Goal: Transaction & Acquisition: Book appointment/travel/reservation

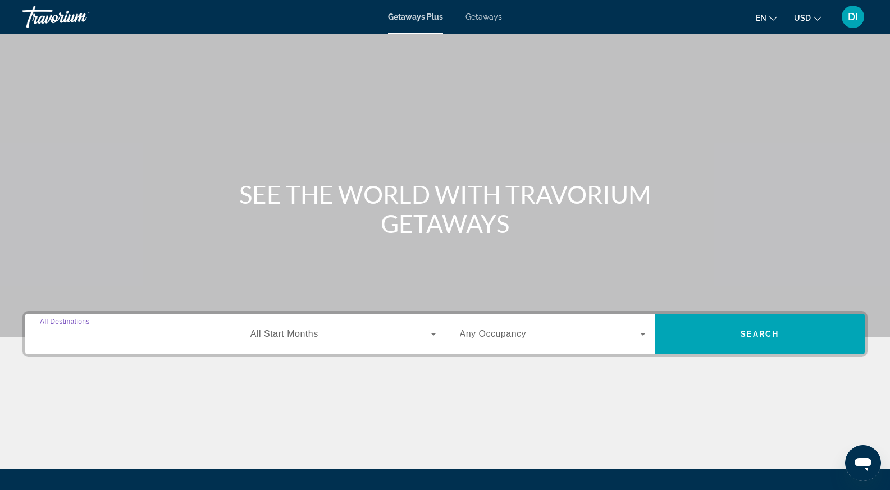
click at [147, 332] on input "Destination All Destinations" at bounding box center [133, 334] width 186 height 13
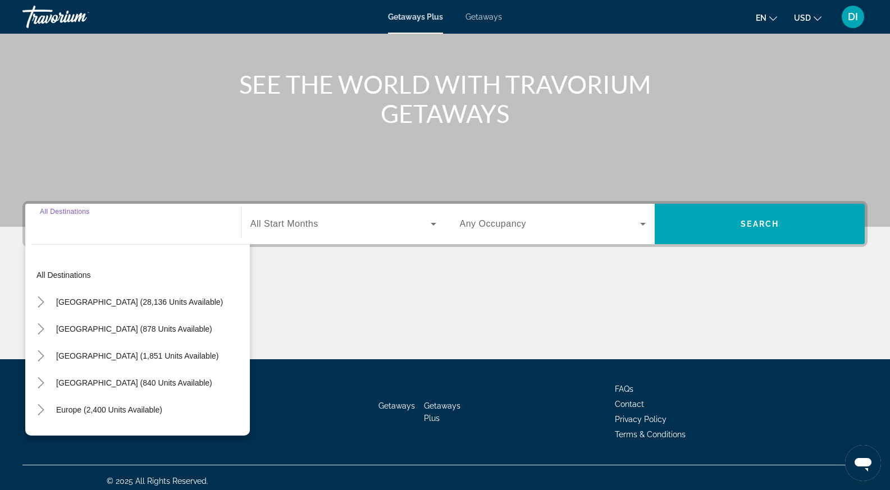
scroll to position [117, 0]
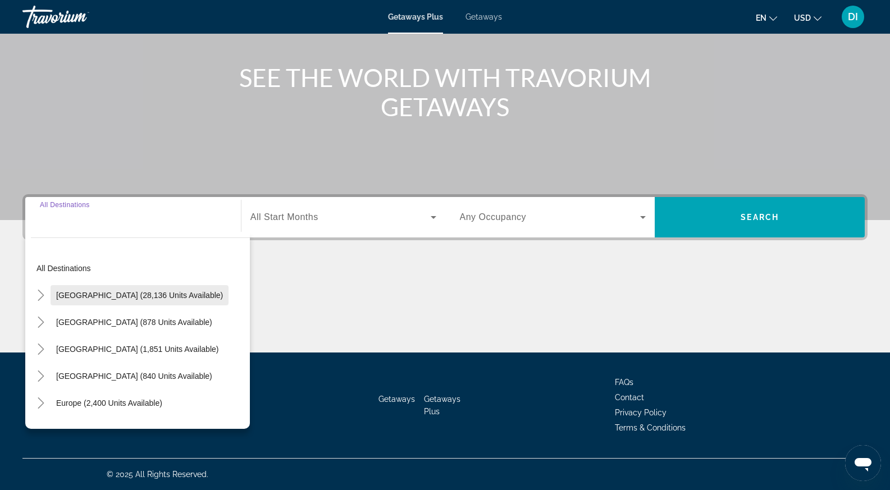
click at [112, 298] on span "[GEOGRAPHIC_DATA] (28,136 units available)" at bounding box center [139, 295] width 167 height 9
type input "**********"
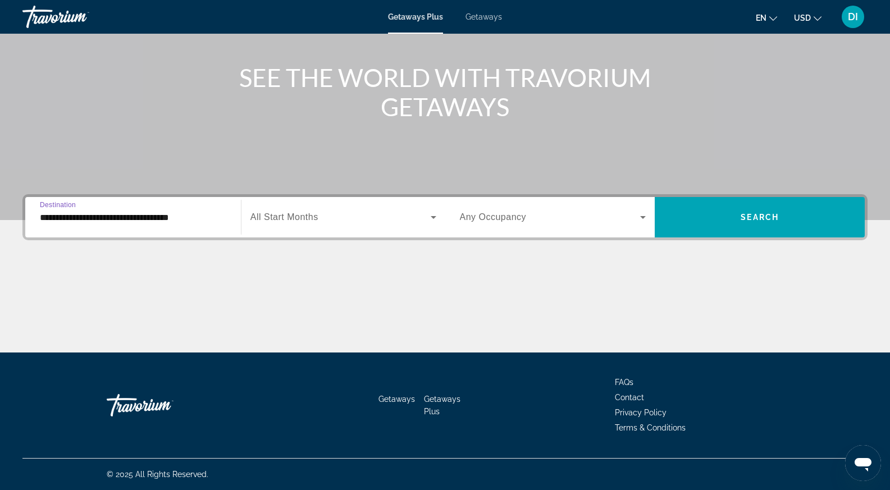
click at [123, 223] on input "**********" at bounding box center [133, 217] width 186 height 13
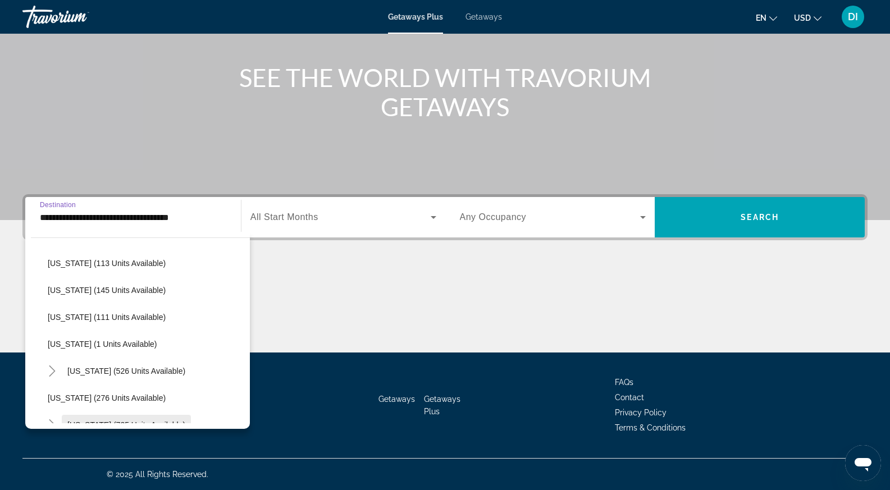
scroll to position [337, 0]
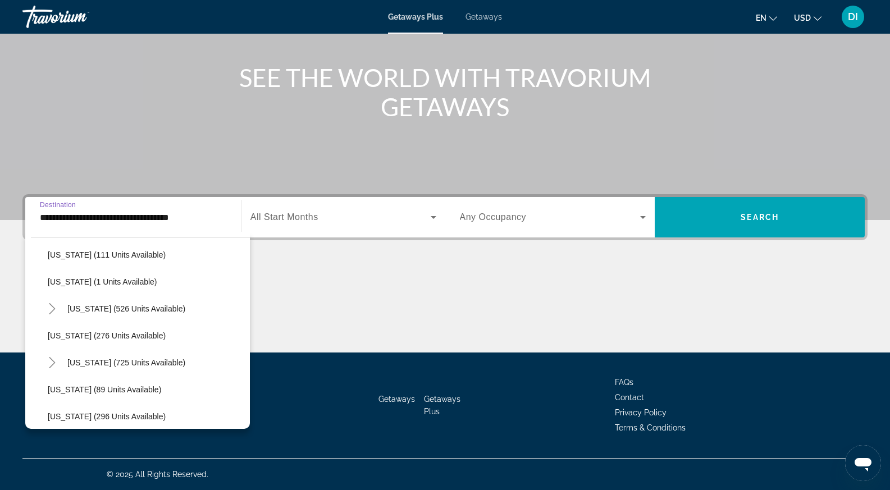
click at [485, 19] on span "Getaways" at bounding box center [484, 16] width 37 height 9
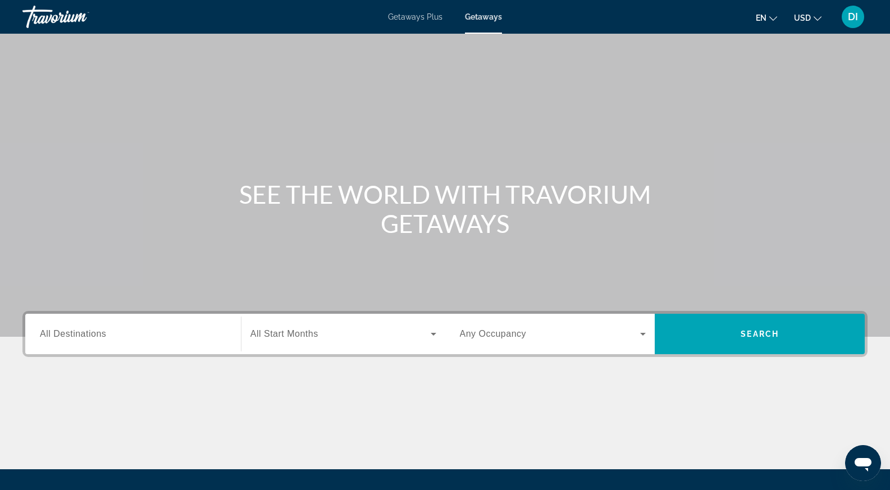
click at [134, 328] on div "Search widget" at bounding box center [133, 334] width 186 height 32
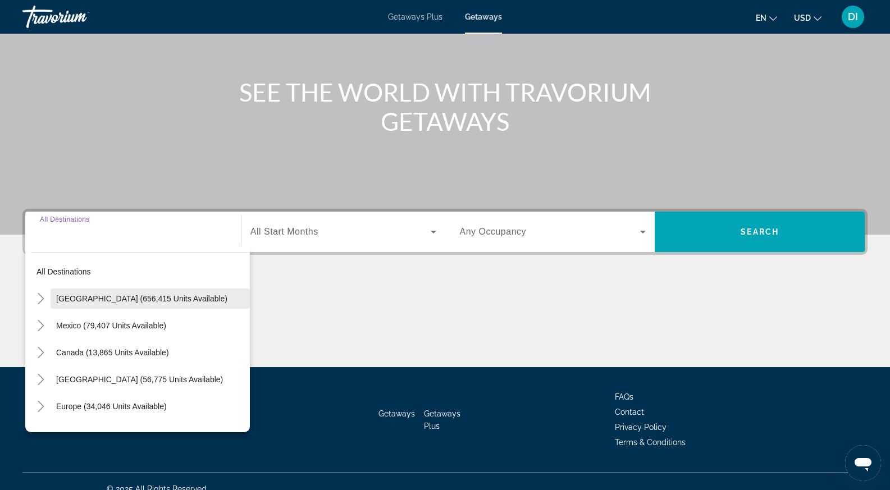
scroll to position [117, 0]
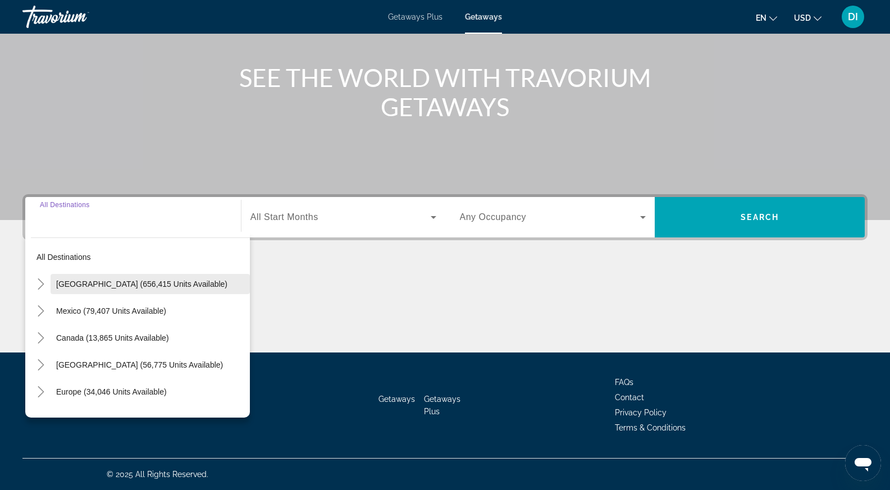
click at [101, 277] on span "Search widget" at bounding box center [150, 284] width 199 height 27
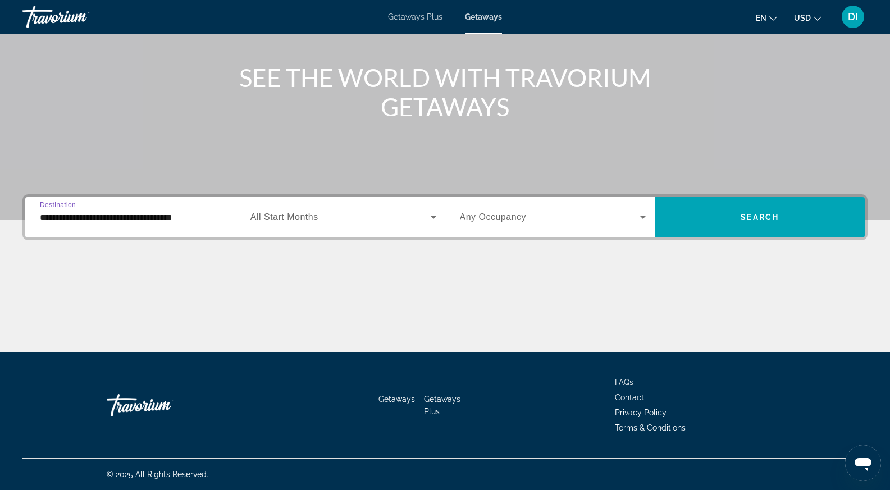
click at [116, 220] on input "**********" at bounding box center [133, 217] width 186 height 13
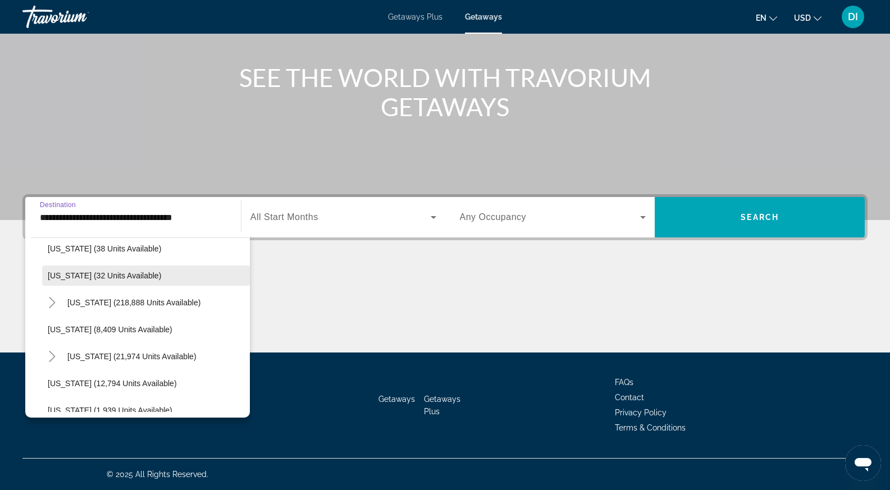
scroll to position [225, 0]
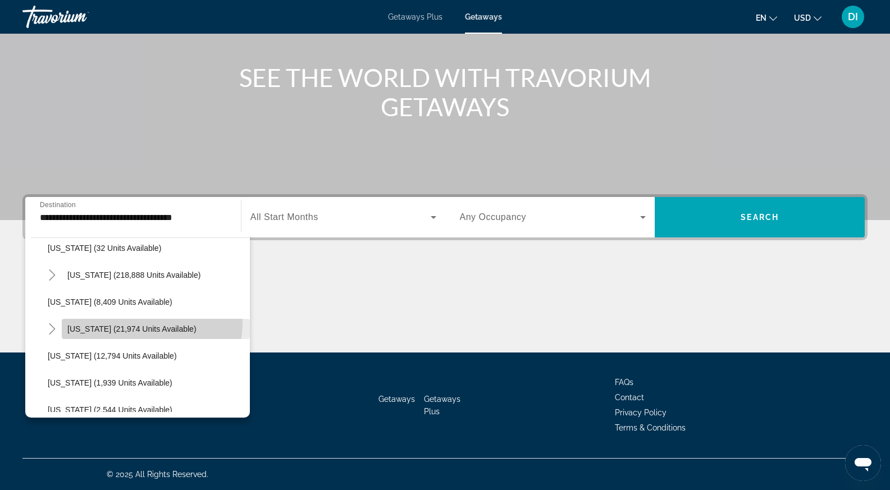
click at [115, 321] on span "Search widget" at bounding box center [156, 329] width 188 height 27
type input "**********"
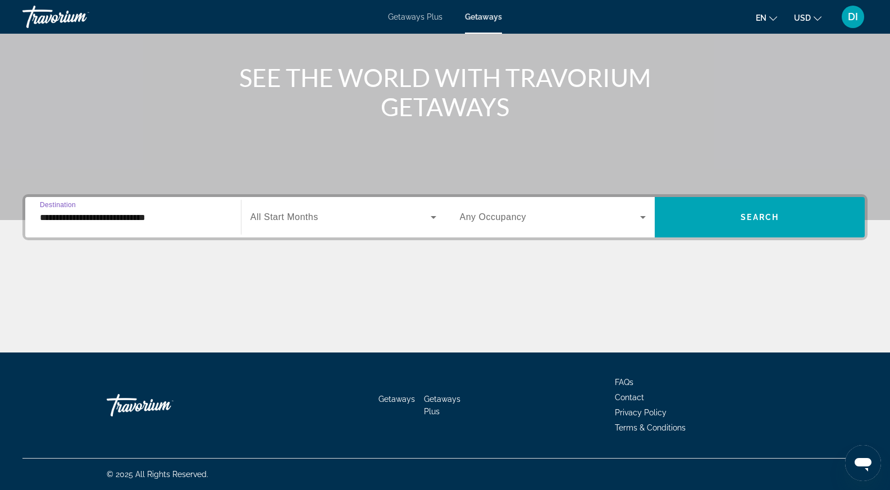
click at [381, 225] on div "Search widget" at bounding box center [343, 217] width 186 height 31
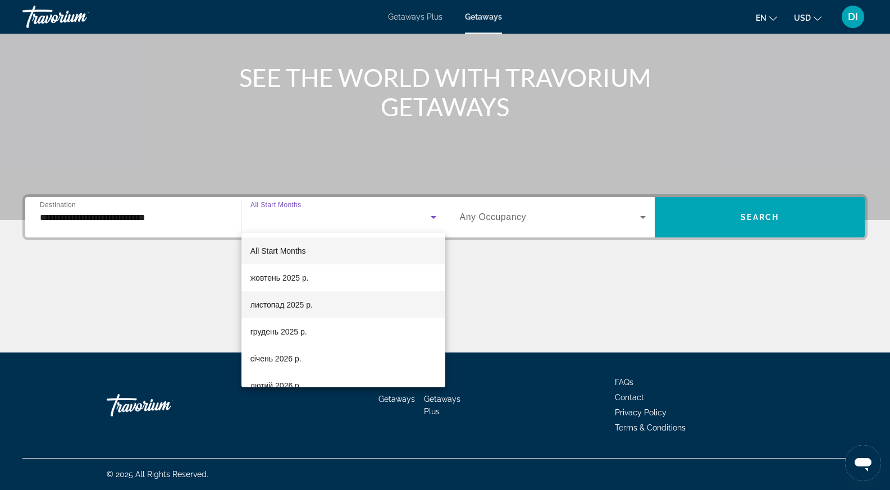
click at [334, 297] on mat-option "листопад 2025 р." at bounding box center [343, 304] width 204 height 27
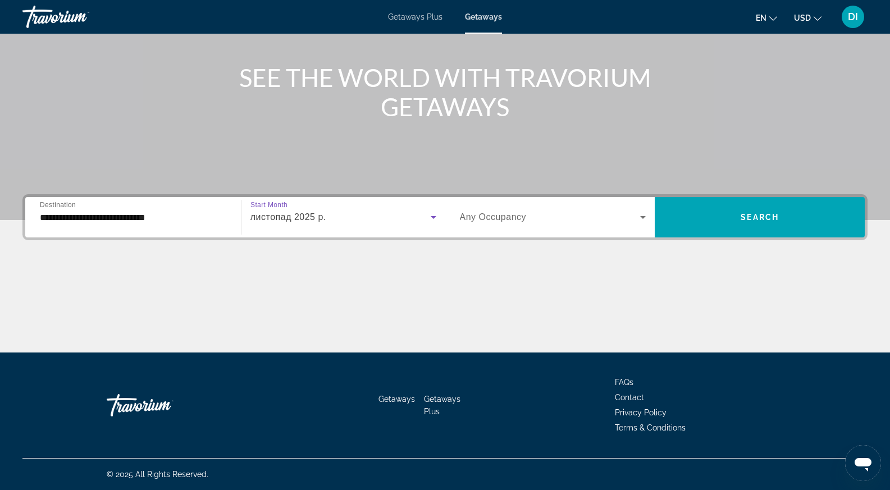
click at [530, 219] on span "Search widget" at bounding box center [550, 217] width 181 height 13
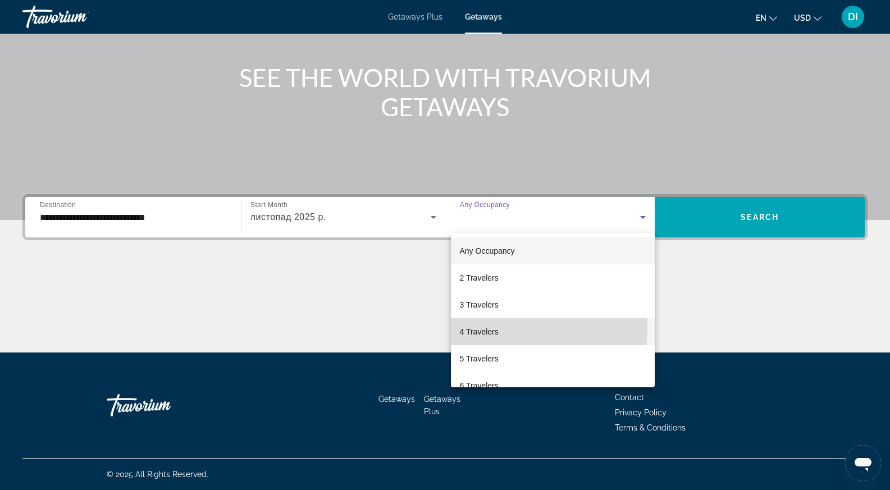
click at [496, 329] on span "4 Travelers" at bounding box center [479, 331] width 39 height 13
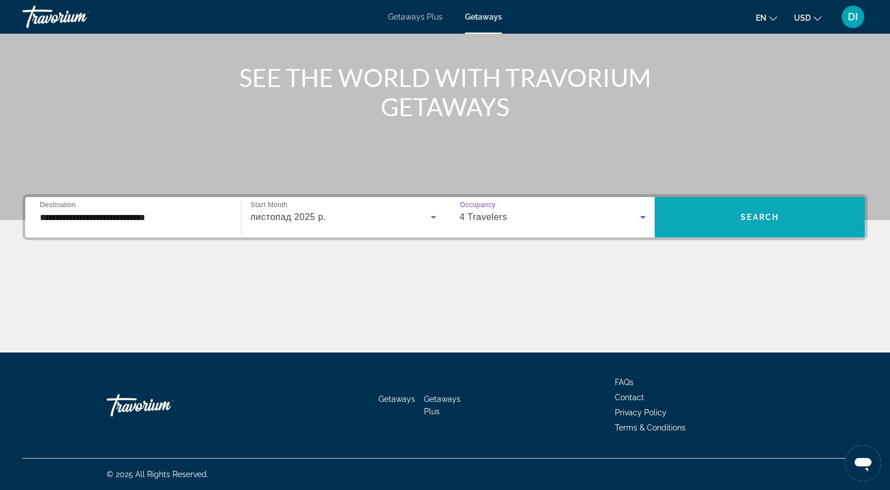
click at [721, 225] on span "Search widget" at bounding box center [760, 217] width 210 height 27
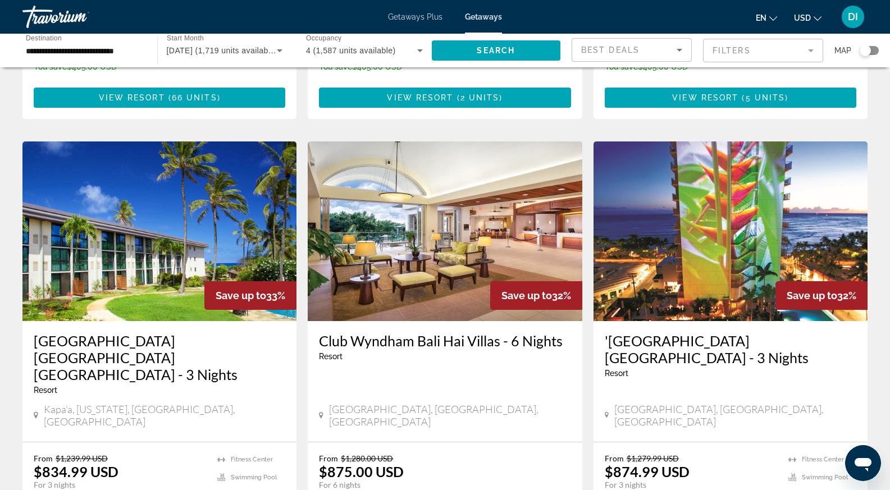
scroll to position [842, 0]
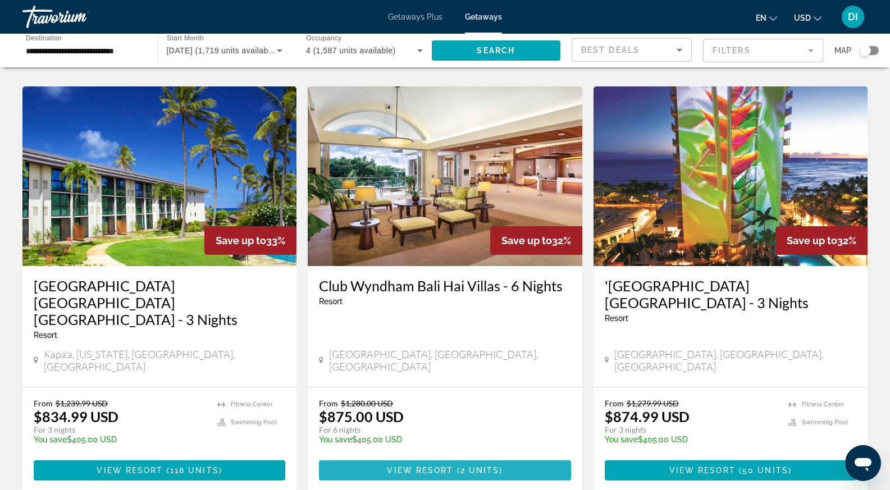
click at [489, 466] on span "2 units" at bounding box center [479, 470] width 39 height 9
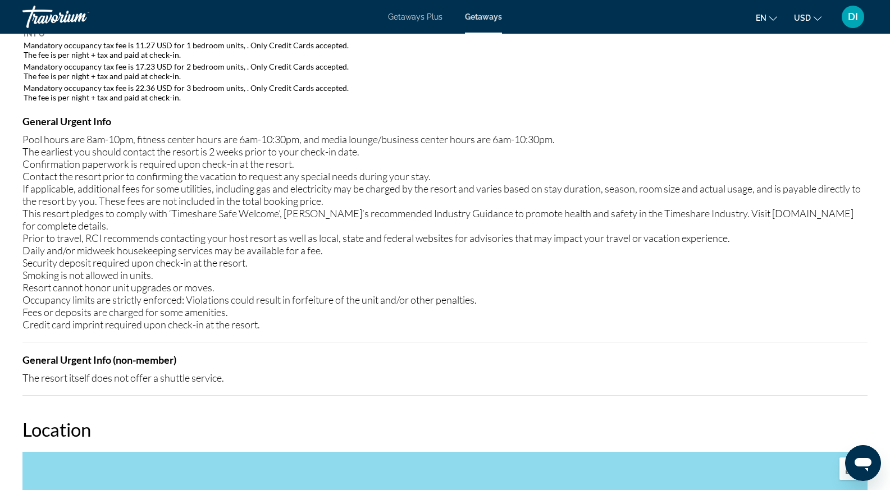
scroll to position [1123, 0]
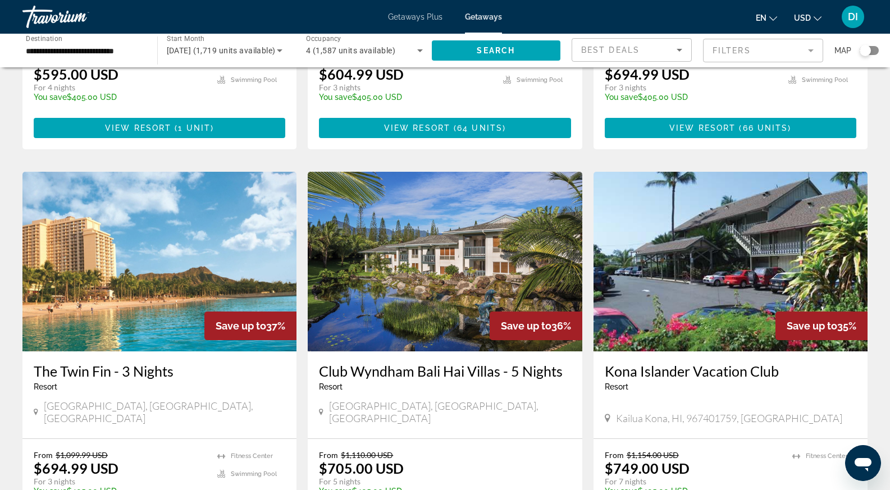
scroll to position [449, 0]
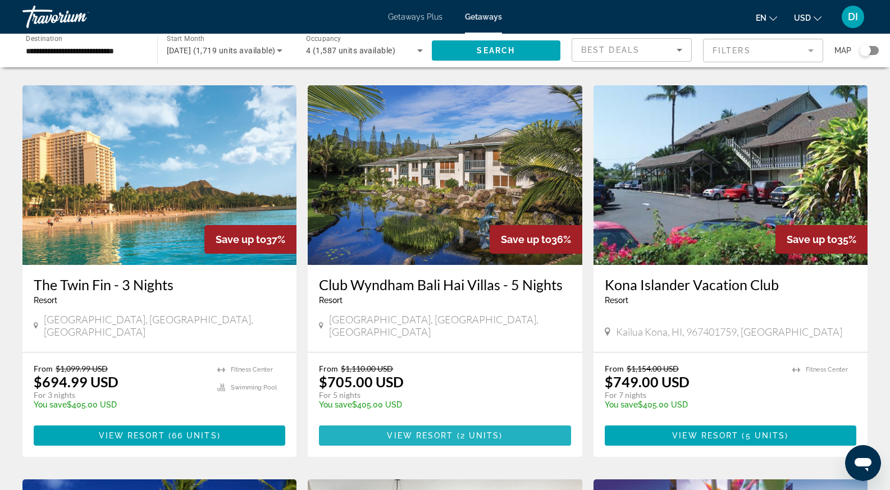
click at [384, 422] on span "Main content" at bounding box center [445, 435] width 252 height 27
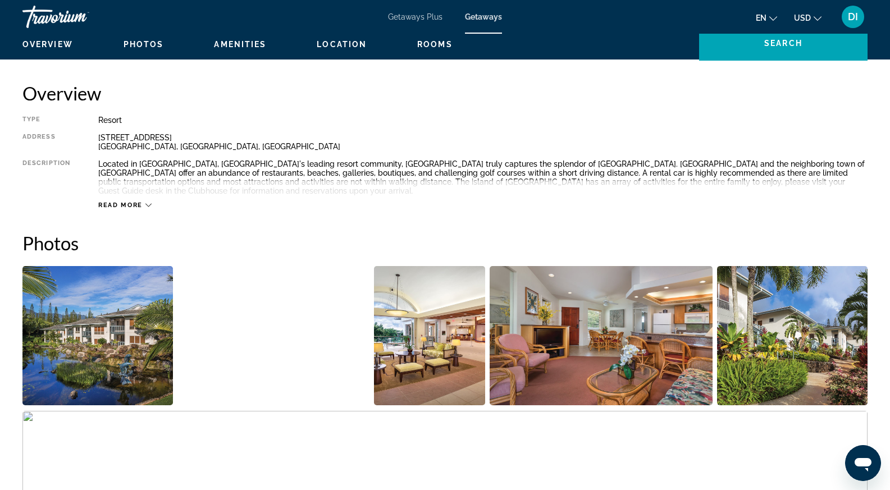
scroll to position [337, 0]
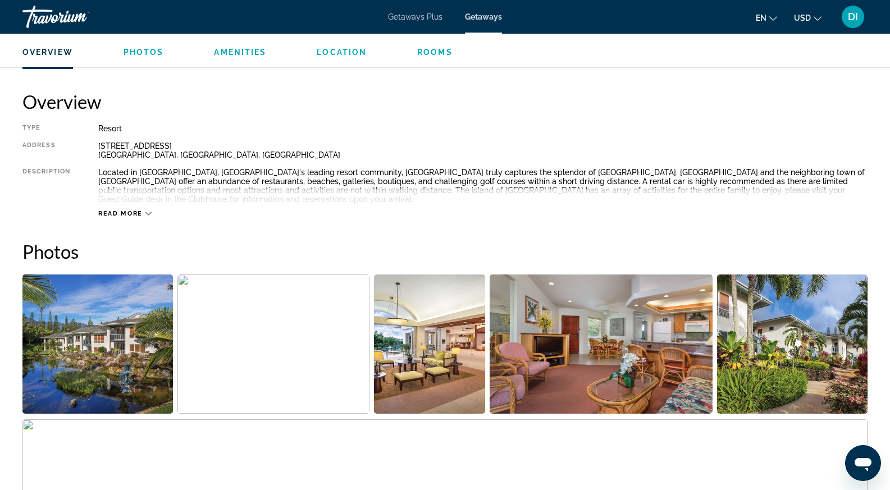
click at [128, 353] on img "Open full-screen image slider" at bounding box center [97, 344] width 150 height 139
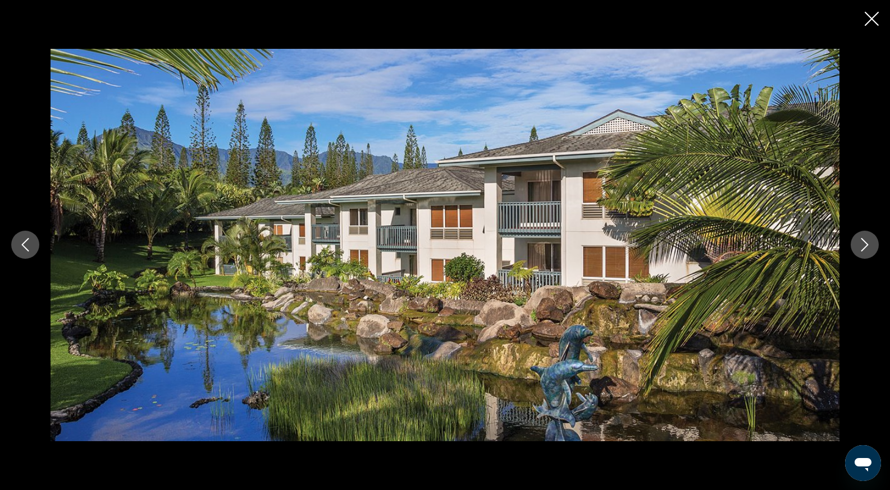
click at [855, 245] on button "Next image" at bounding box center [865, 245] width 28 height 28
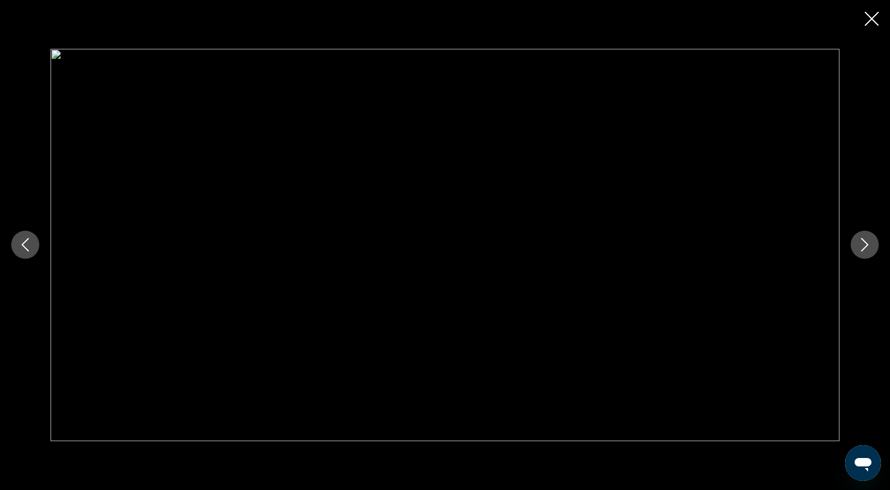
click at [873, 22] on icon "Close slideshow" at bounding box center [872, 19] width 14 height 14
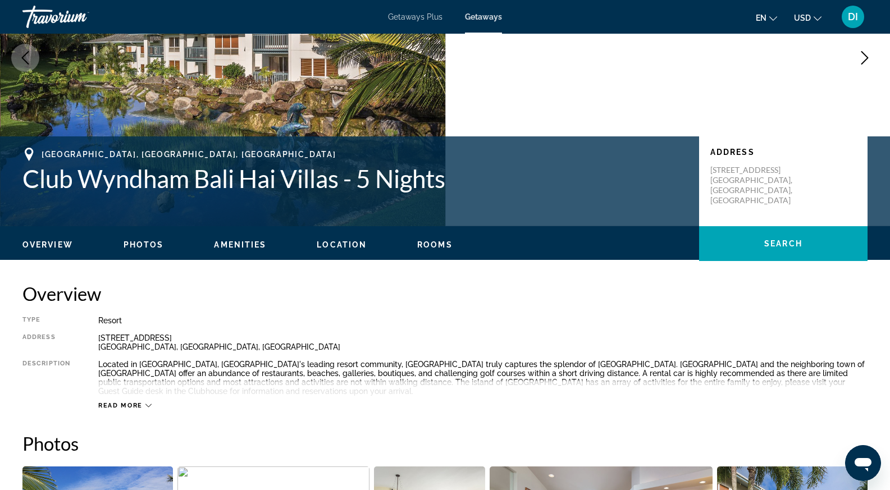
scroll to position [56, 0]
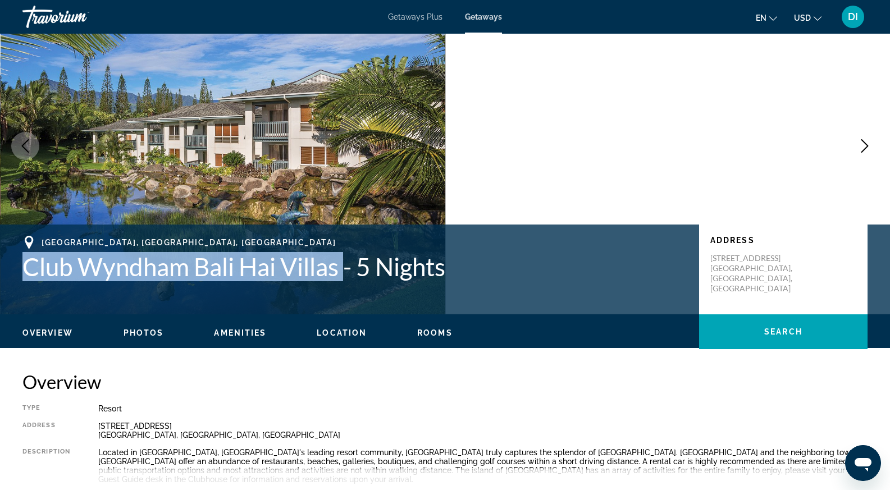
drag, startPoint x: 28, startPoint y: 268, endPoint x: 349, endPoint y: 274, distance: 321.3
click at [349, 274] on h1 "Club Wyndham Bali Hai Villas - 5 Nights" at bounding box center [354, 266] width 665 height 29
copy h1 "Club Wyndham Bali Hai Villas"
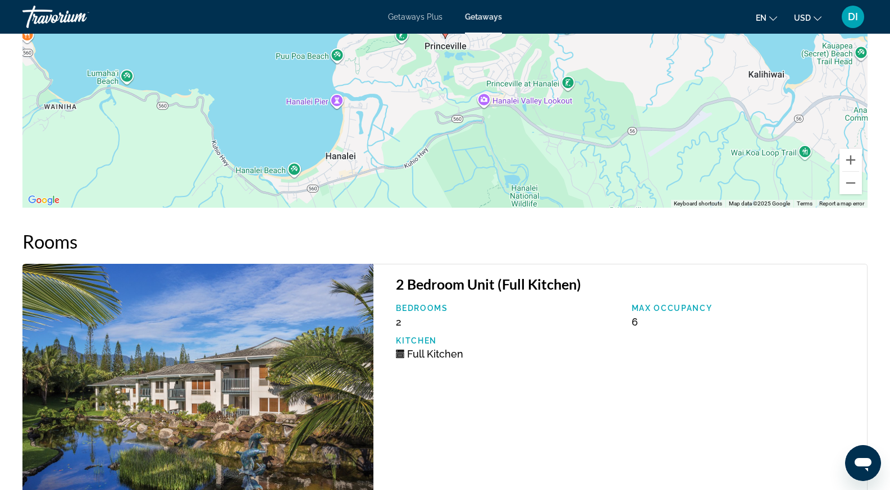
scroll to position [2022, 0]
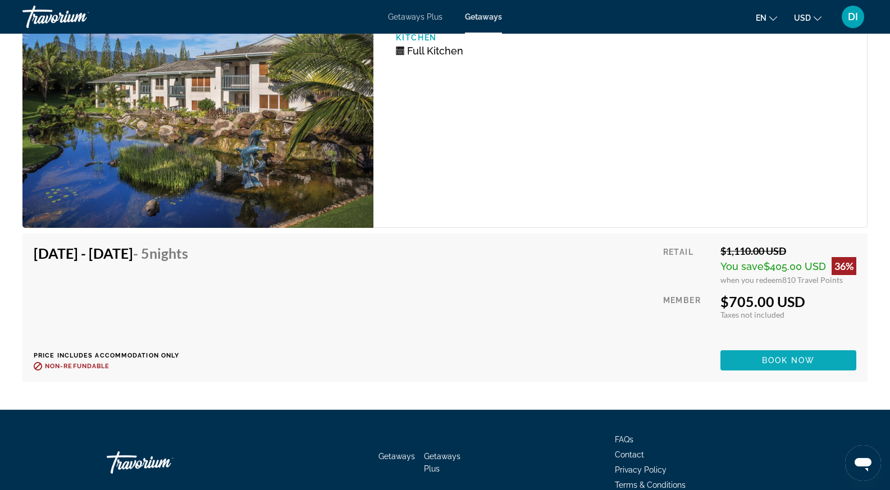
click at [768, 362] on span "Book now" at bounding box center [788, 360] width 53 height 9
